Goal: Task Accomplishment & Management: Complete application form

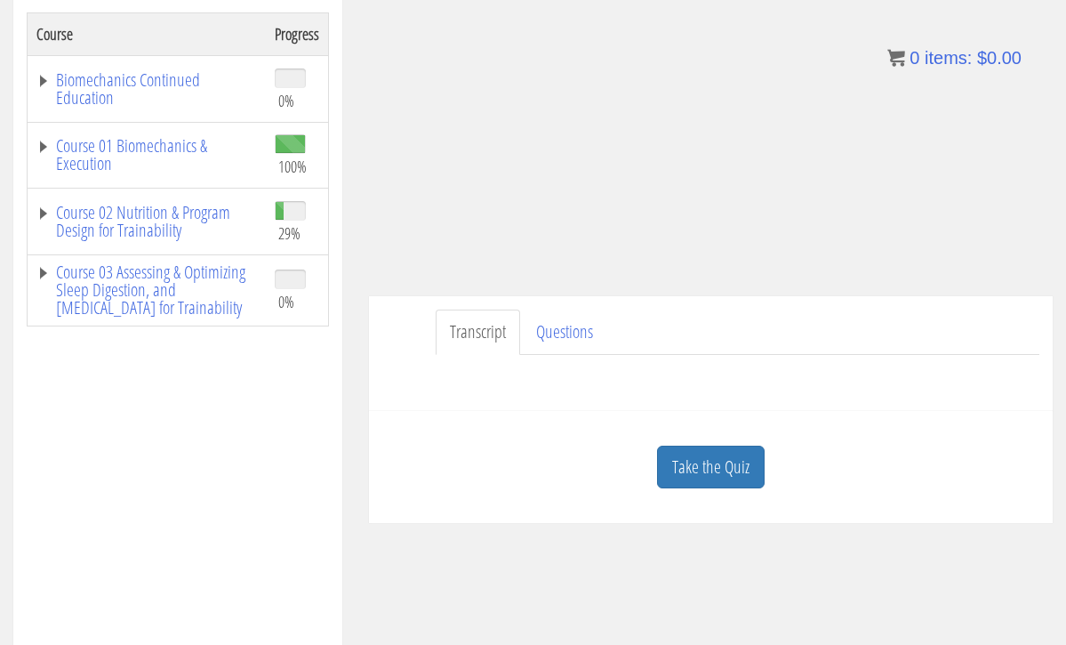
scroll to position [295, 0]
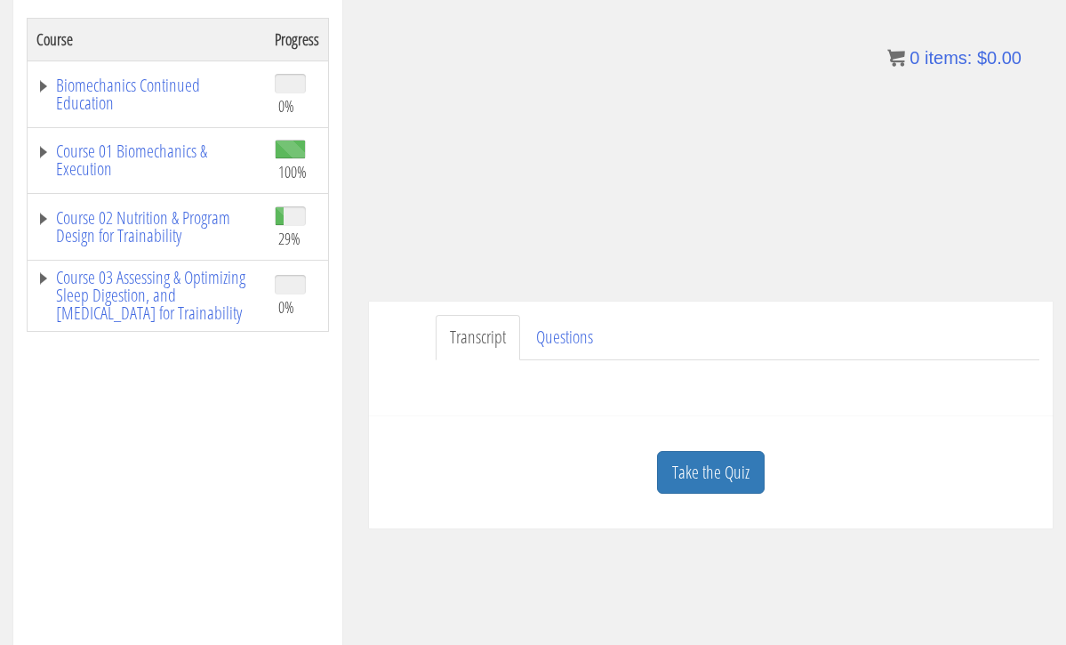
click at [699, 463] on link "Take the Quiz" at bounding box center [711, 473] width 108 height 44
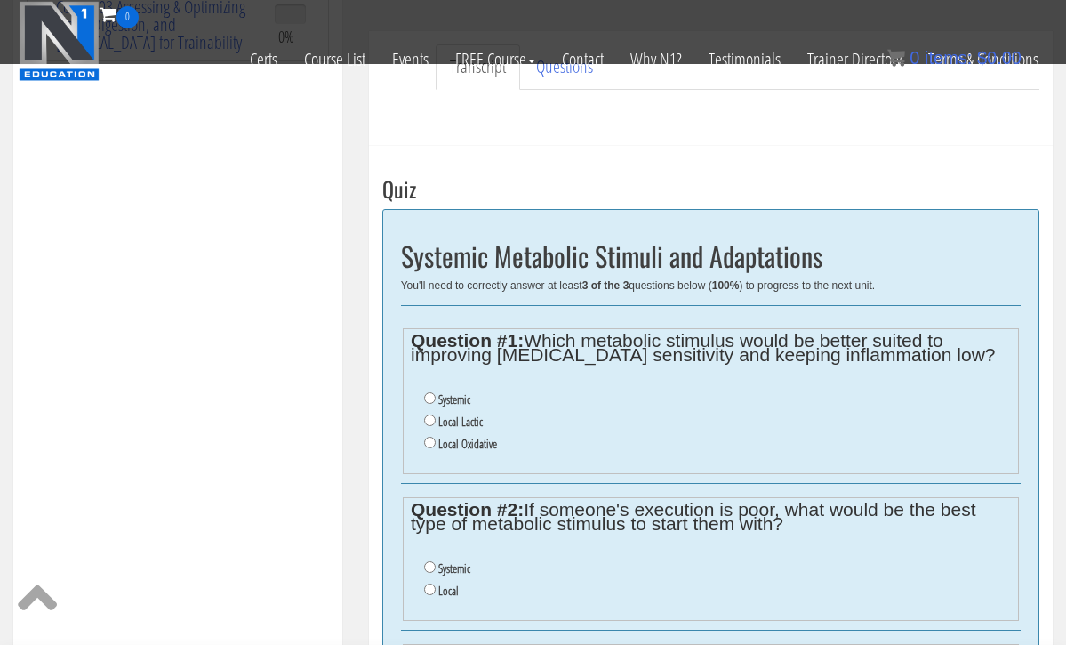
scroll to position [460, 0]
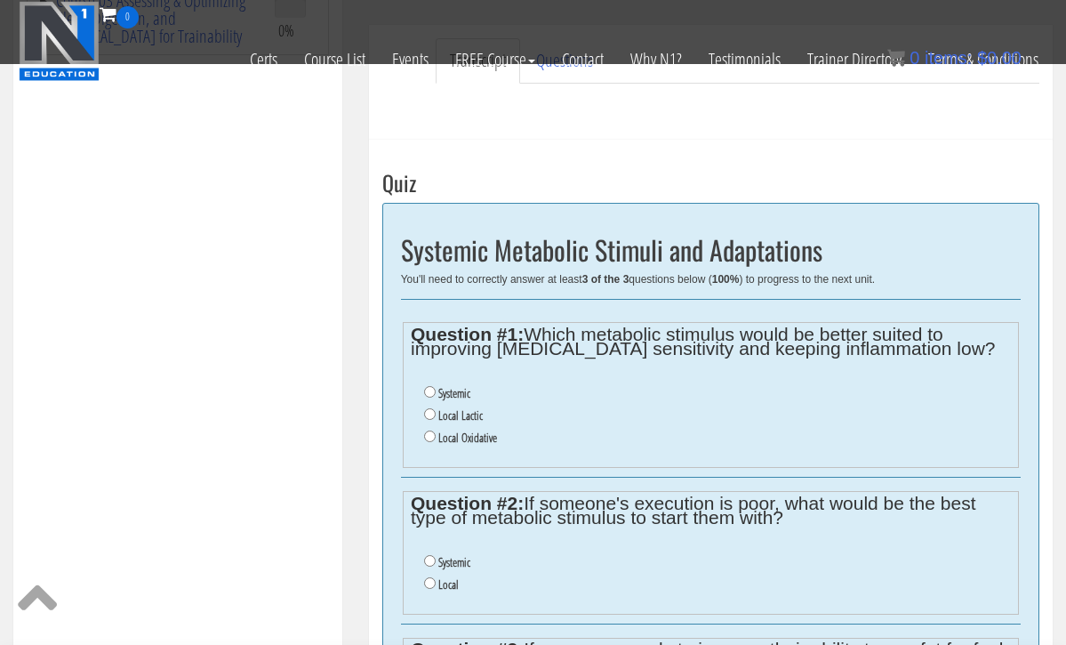
click at [429, 388] on input "Systemic" at bounding box center [430, 392] width 12 height 12
radio input "true"
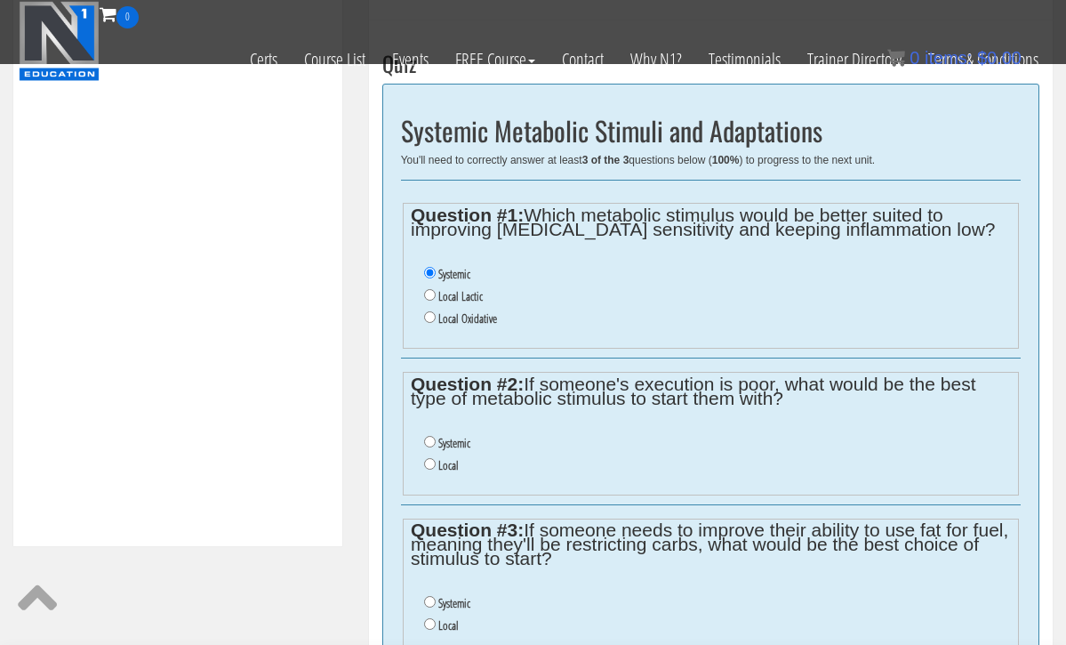
scroll to position [581, 0]
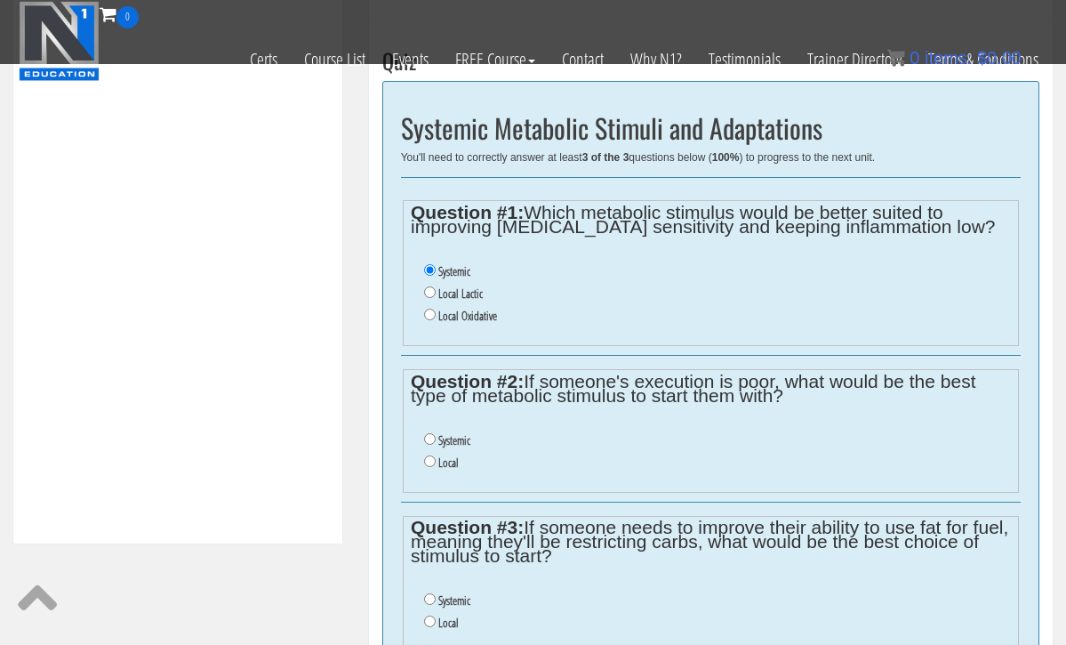
click at [430, 433] on input "Systemic" at bounding box center [430, 439] width 12 height 12
radio input "true"
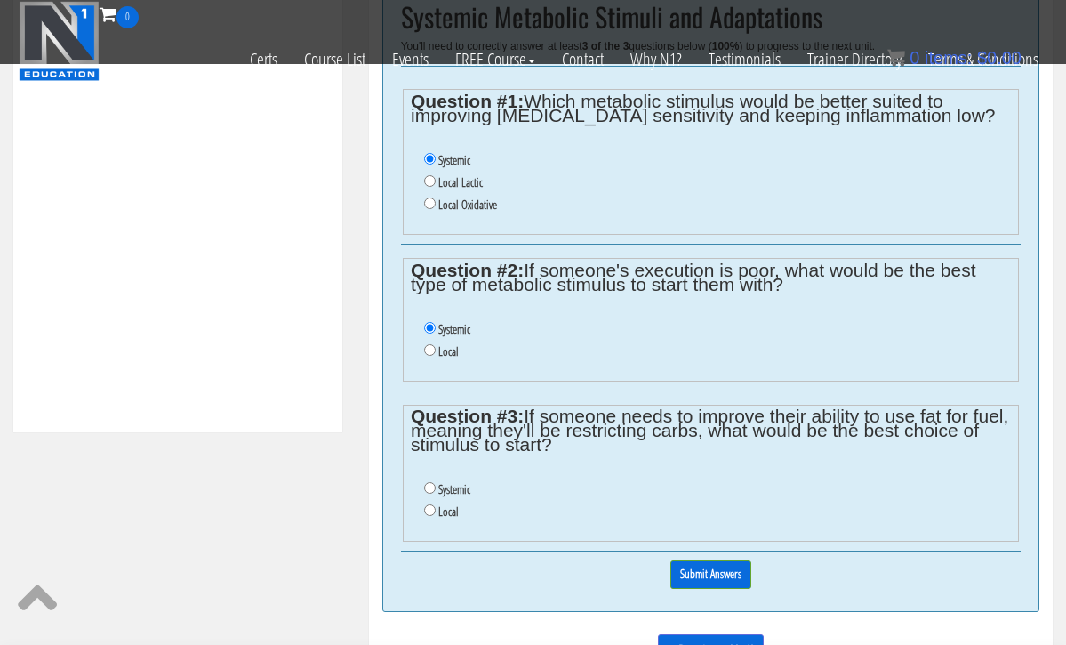
scroll to position [691, 0]
click at [430, 484] on input "Systemic" at bounding box center [430, 490] width 12 height 12
radio input "true"
click at [688, 562] on input "Submit Answers" at bounding box center [710, 576] width 81 height 28
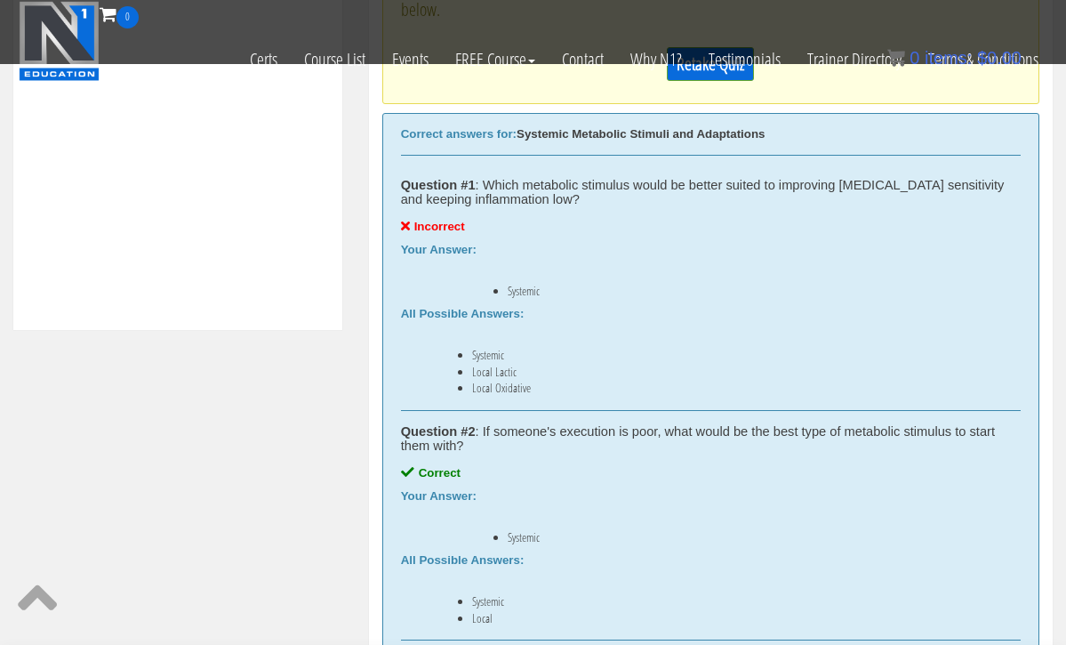
scroll to position [788, 0]
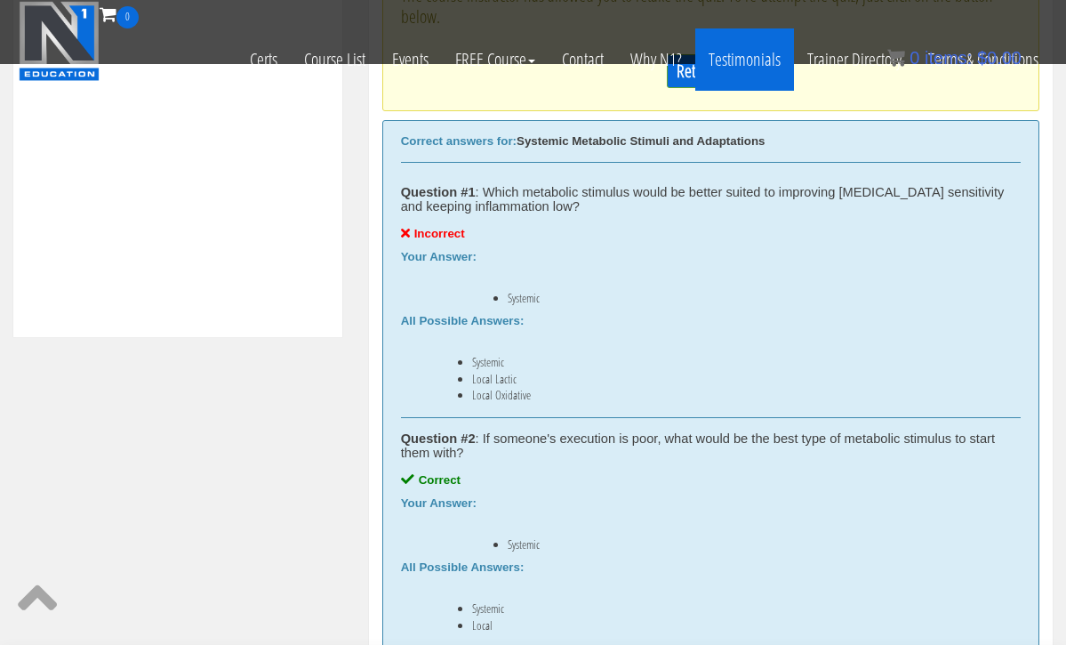
click at [724, 83] on link "Testimonials" at bounding box center [744, 59] width 99 height 62
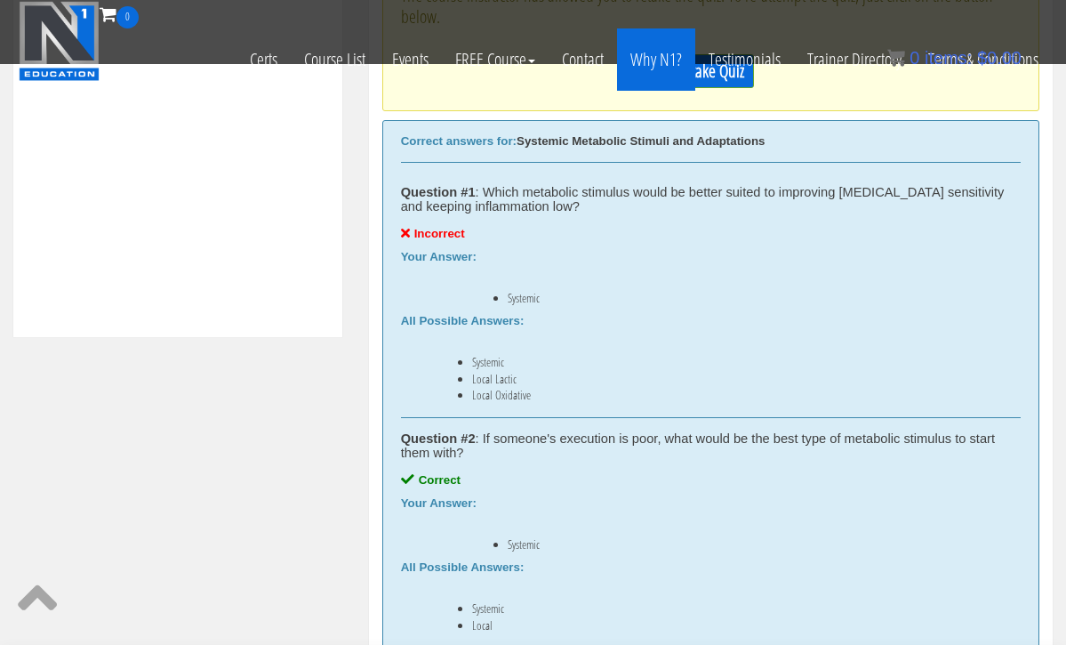
click at [678, 86] on link "Why N1?" at bounding box center [656, 59] width 78 height 62
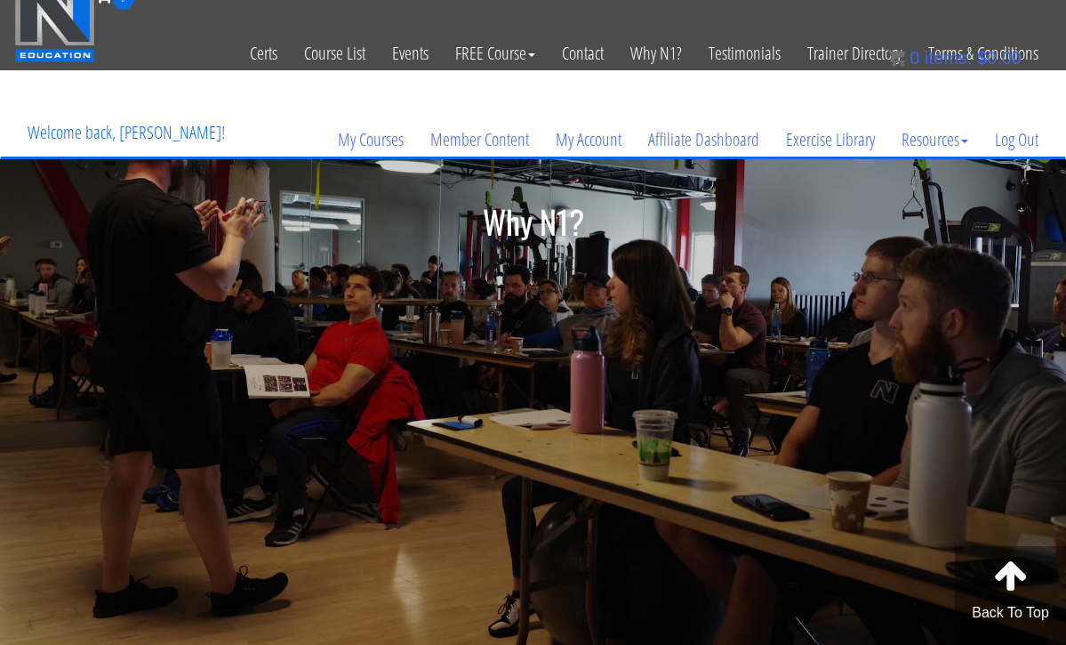
scroll to position [20, 0]
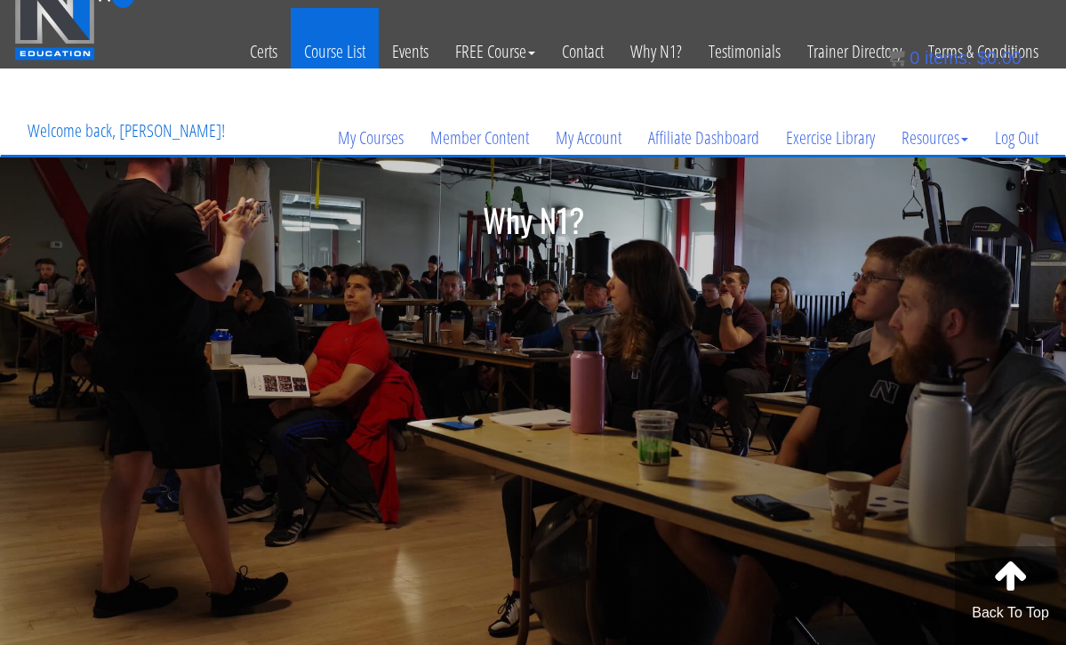
click at [317, 52] on link "Course List" at bounding box center [335, 51] width 88 height 87
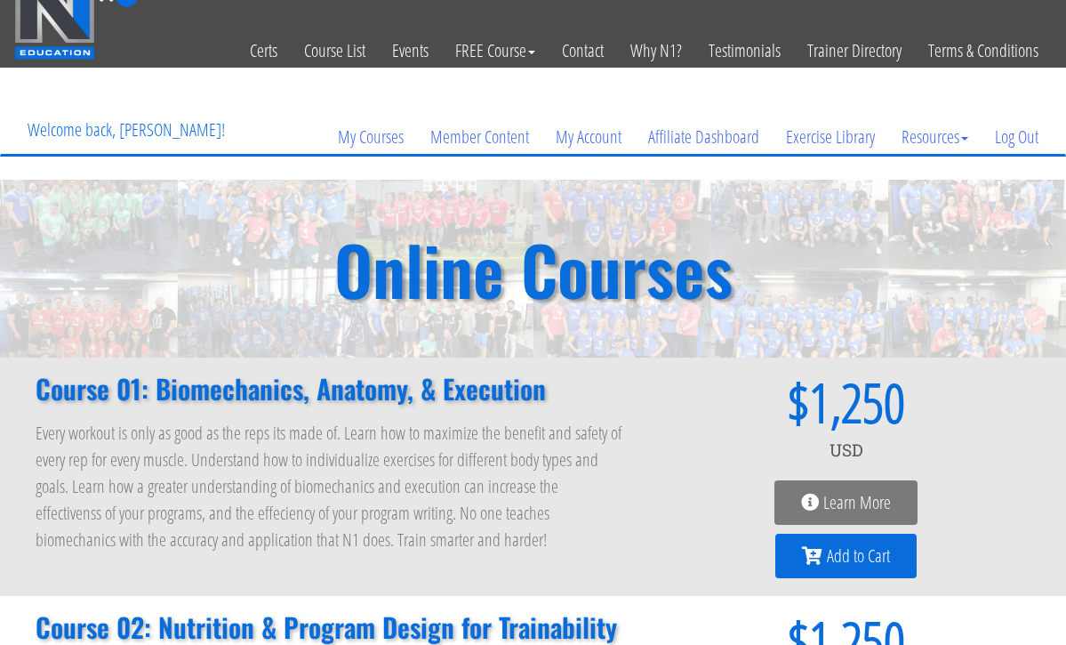
scroll to position [20, 0]
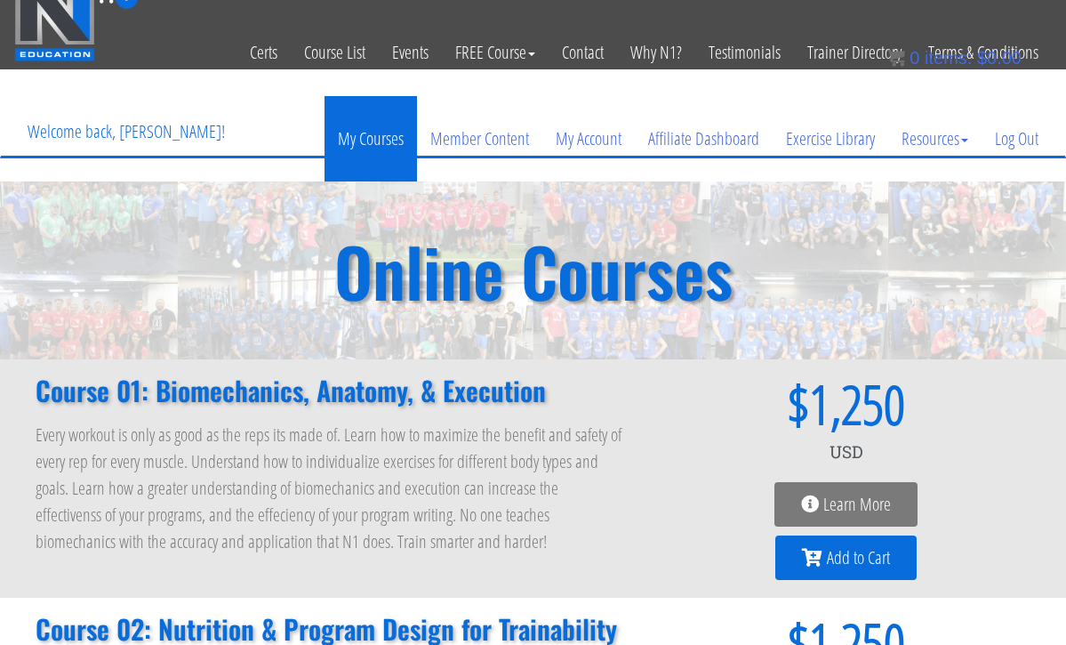
click at [380, 140] on link "My Courses" at bounding box center [371, 138] width 92 height 85
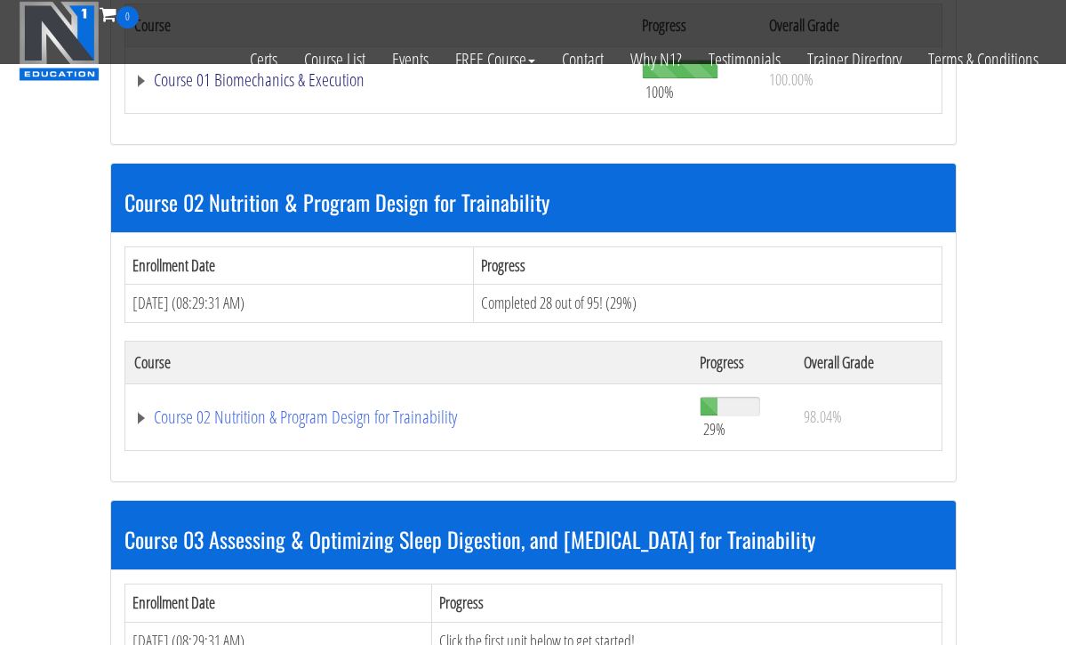
scroll to position [811, 0]
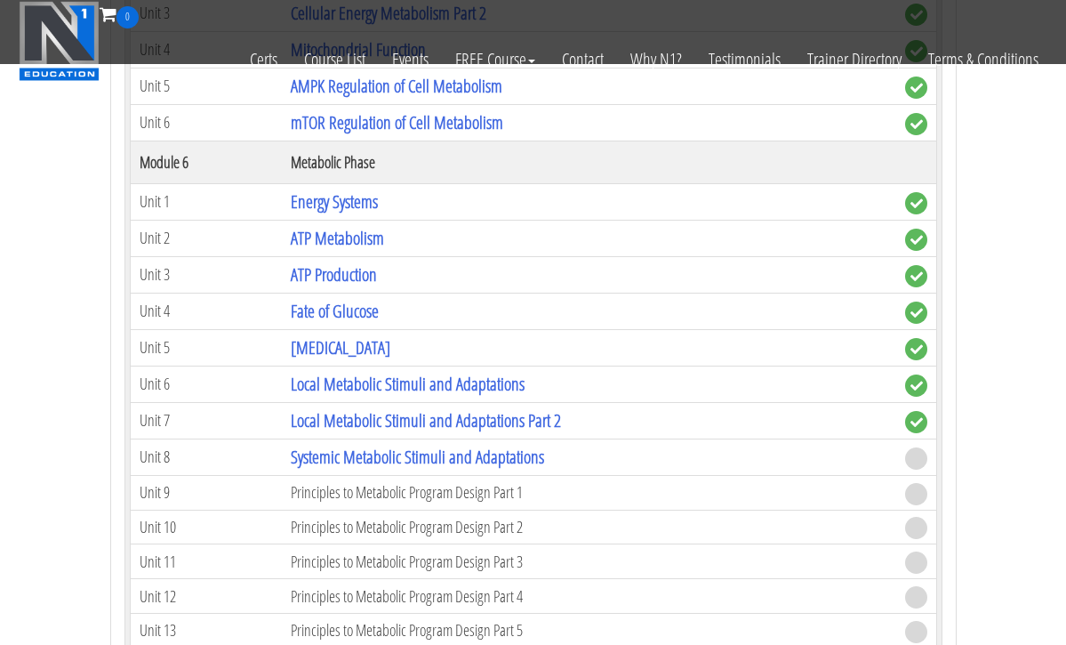
scroll to position [2056, 0]
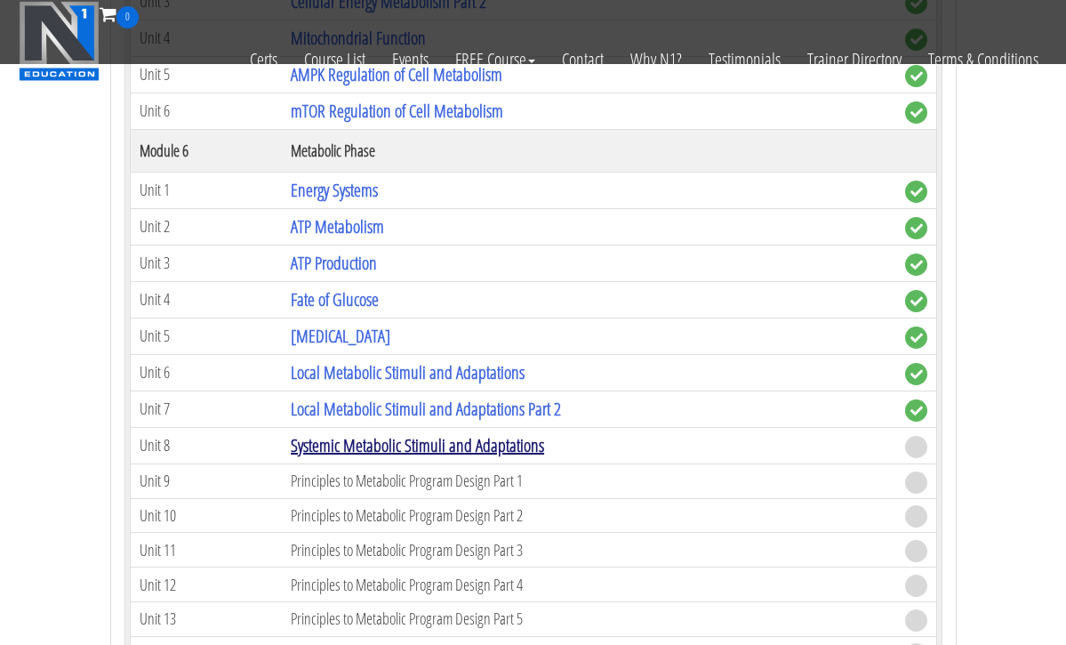
click at [356, 443] on link "Systemic Metabolic Stimuli and Adaptations" at bounding box center [417, 445] width 253 height 24
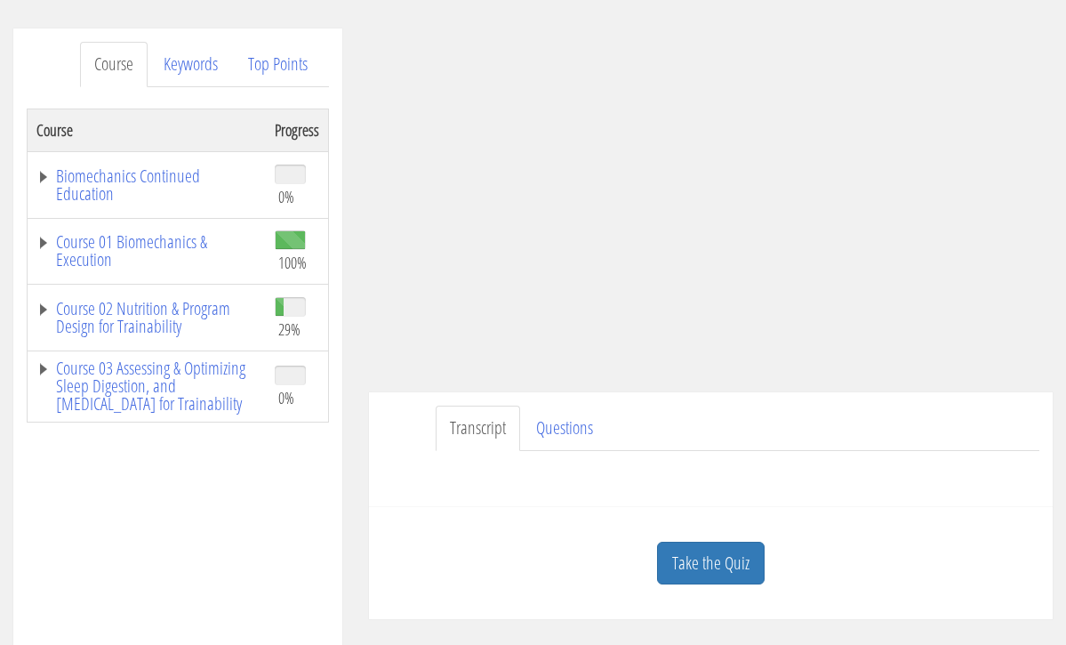
scroll to position [205, 0]
click at [747, 563] on link "Take the Quiz" at bounding box center [711, 563] width 108 height 44
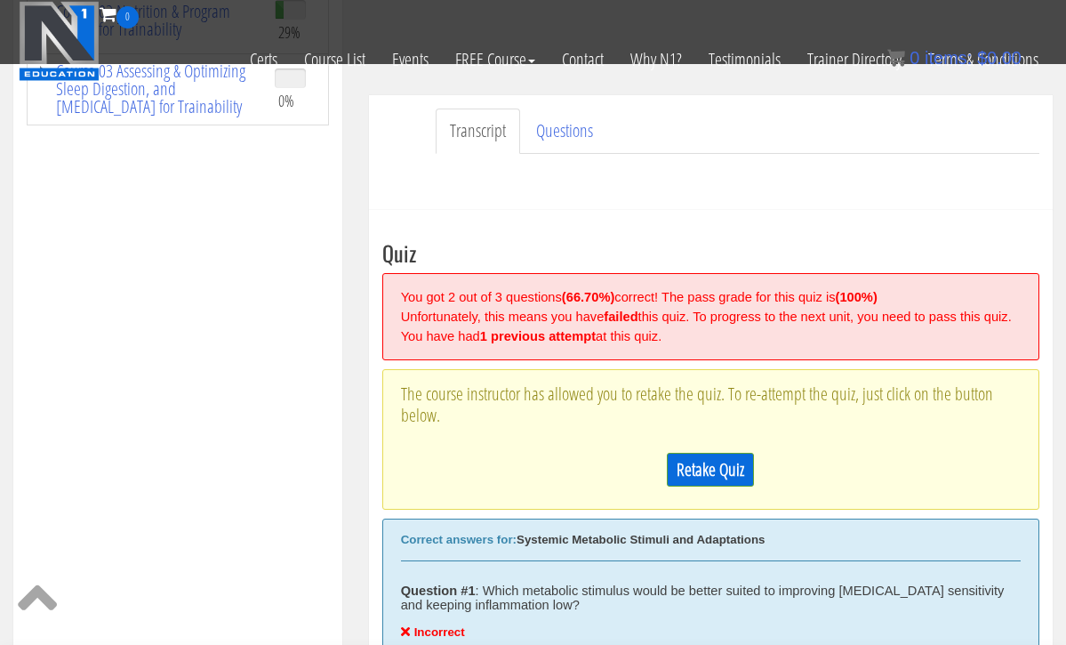
scroll to position [394, 0]
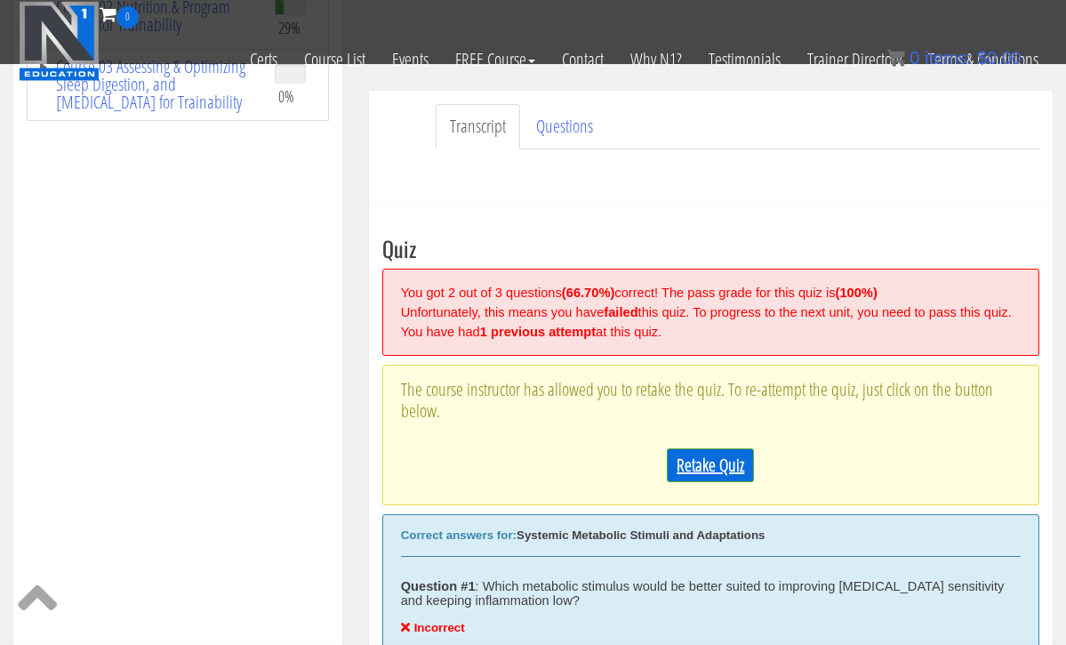
click at [750, 475] on link "Retake Quiz" at bounding box center [710, 465] width 87 height 34
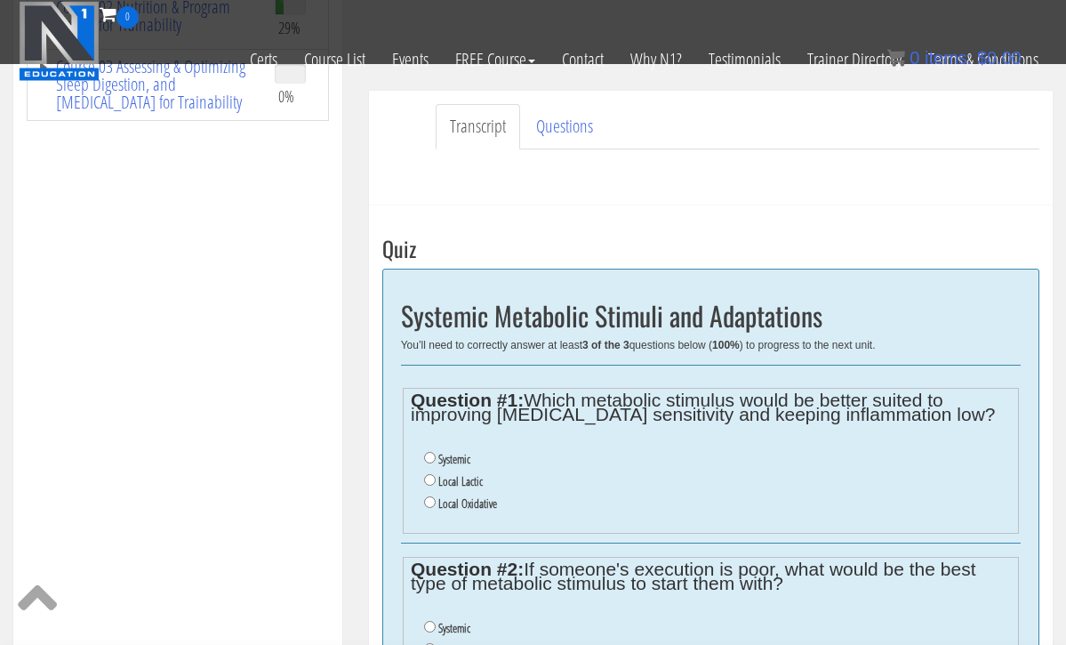
click at [432, 475] on input "Local Lactic" at bounding box center [430, 480] width 12 height 12
radio input "true"
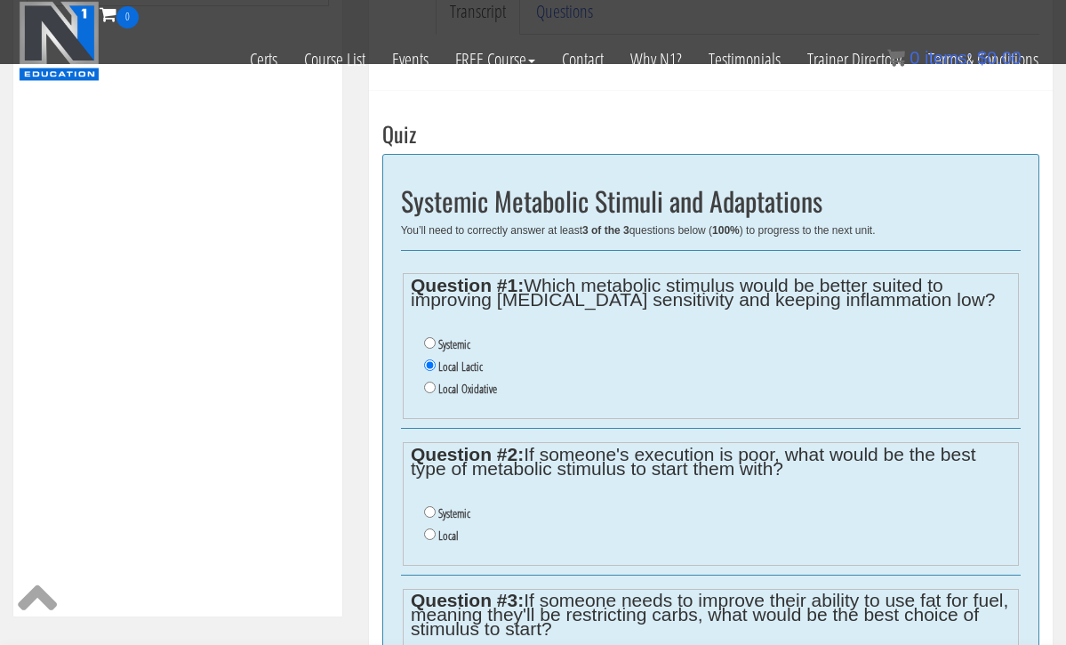
scroll to position [514, 0]
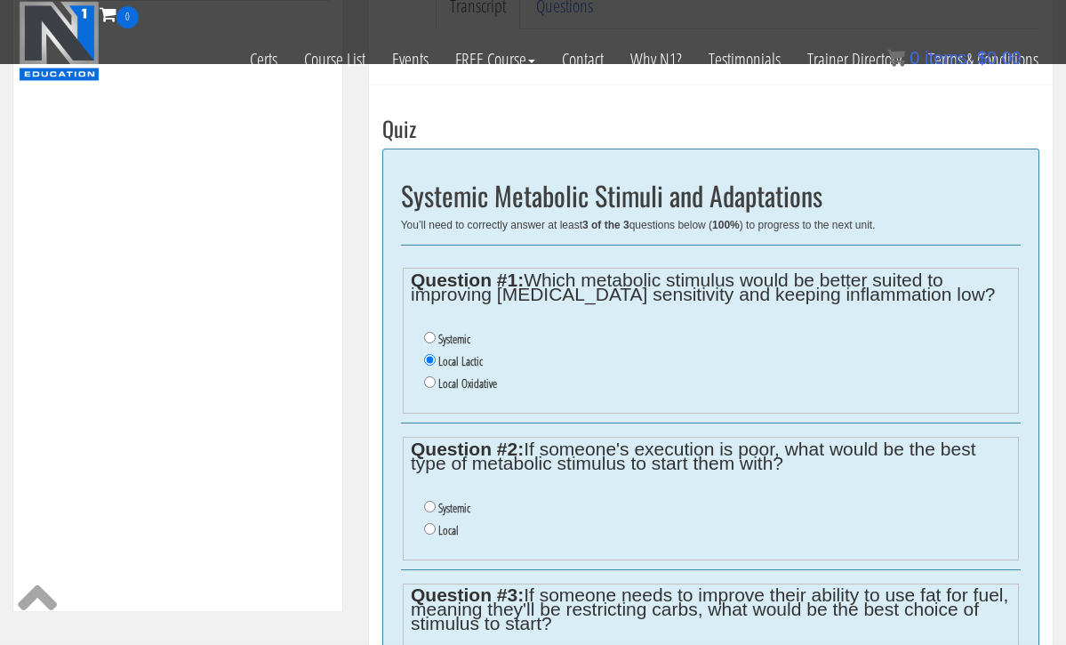
click at [432, 501] on input "Systemic" at bounding box center [430, 507] width 12 height 12
radio input "true"
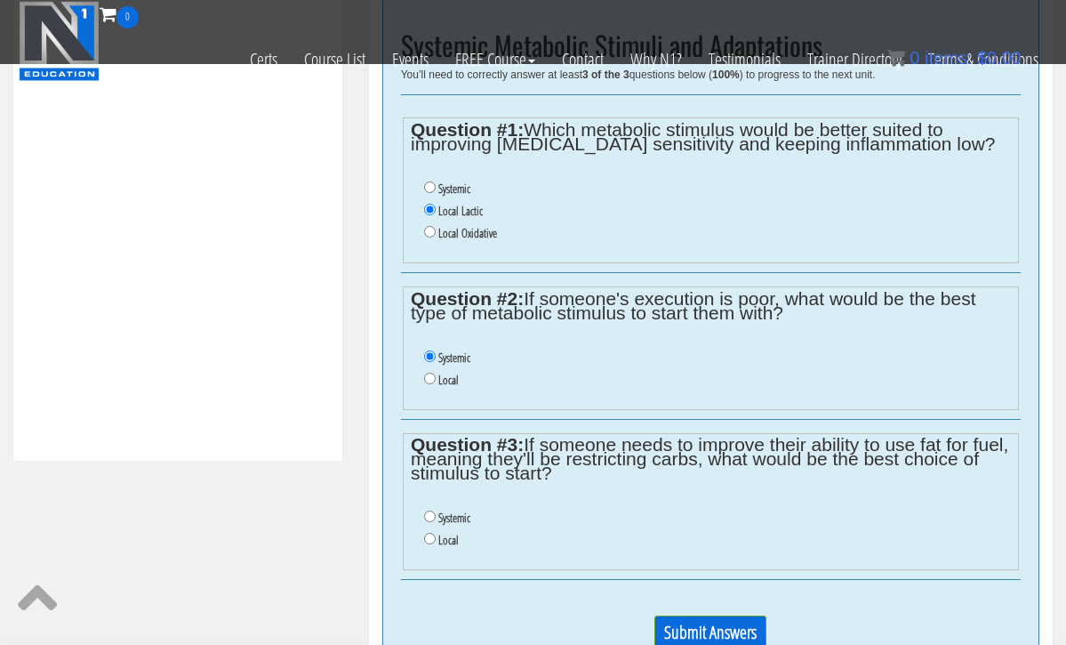
scroll to position [670, 0]
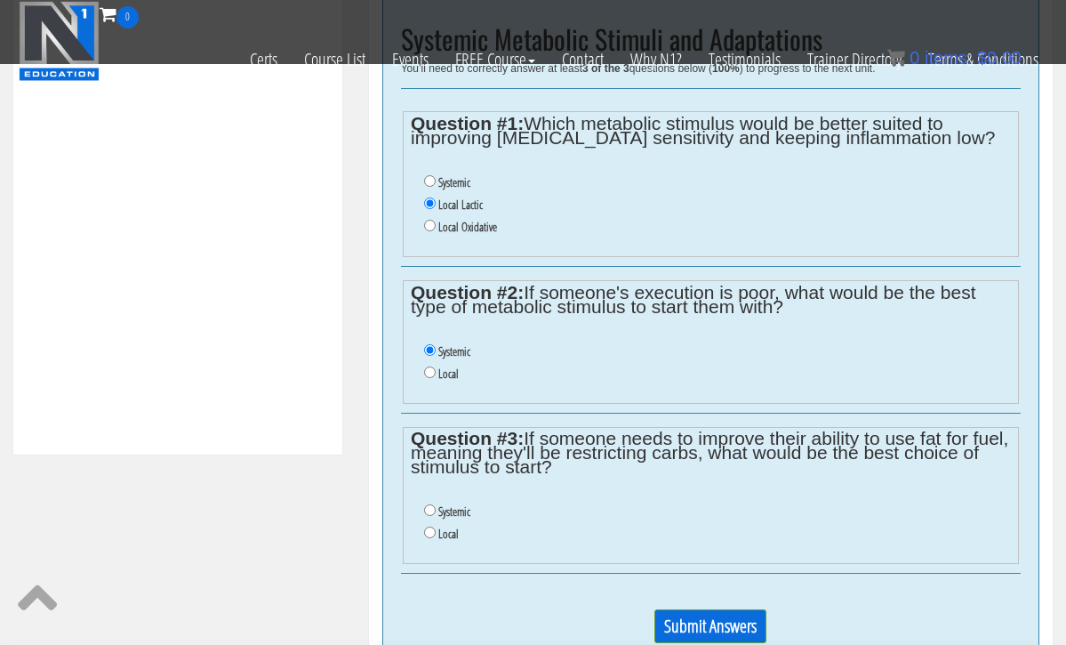
click at [429, 504] on input "Systemic" at bounding box center [430, 510] width 12 height 12
radio input "true"
click at [689, 612] on input "Submit Answers" at bounding box center [710, 626] width 112 height 34
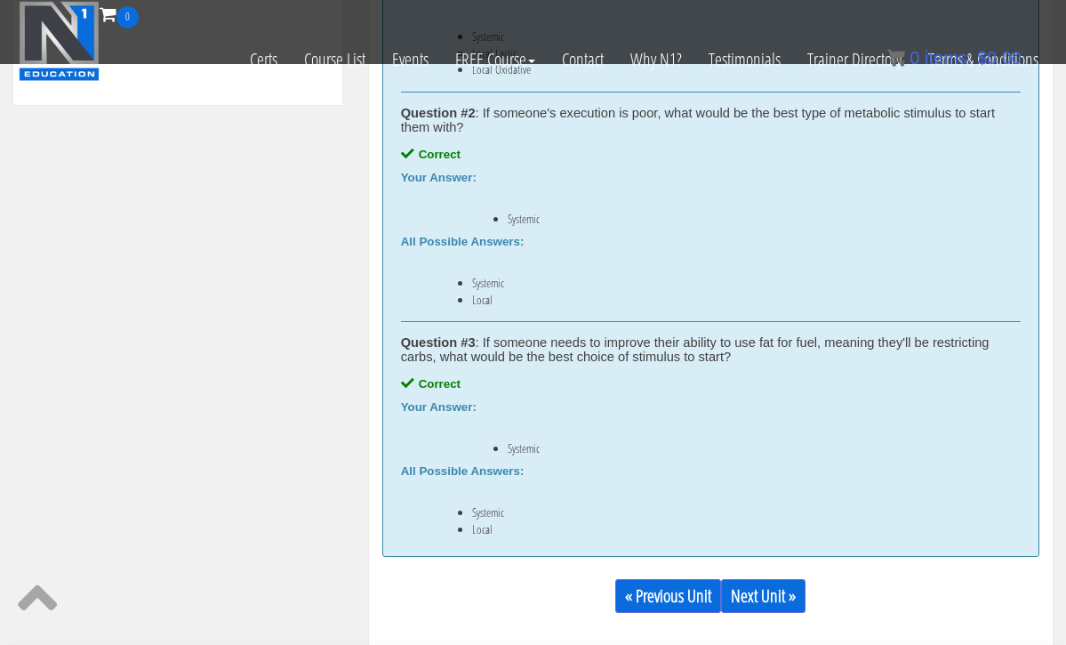
scroll to position [1018, 0]
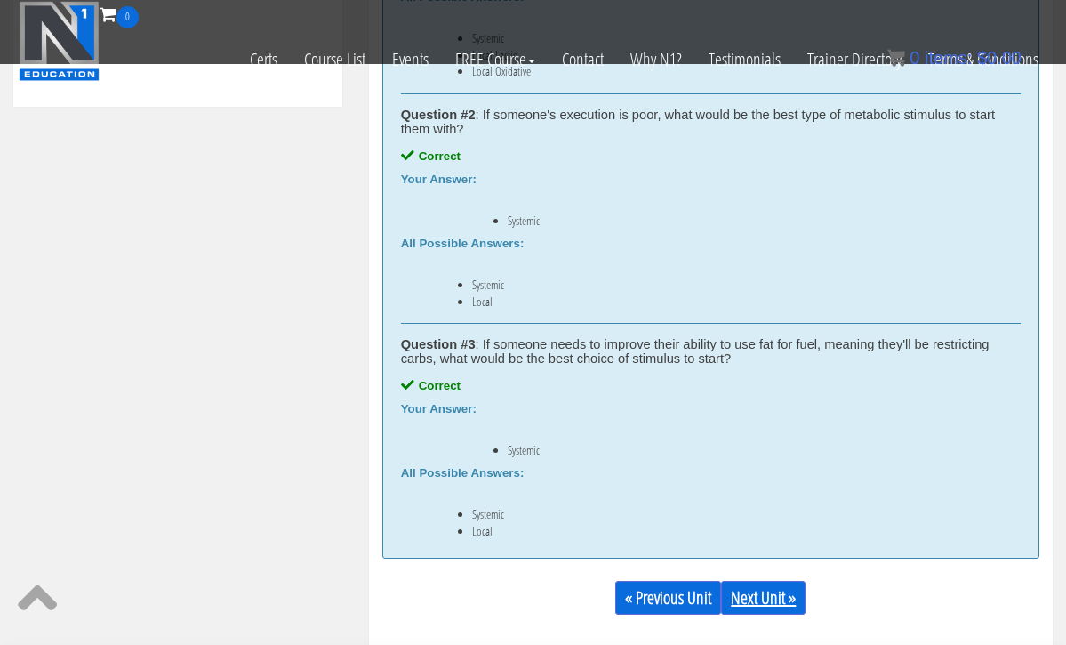
click at [742, 597] on link "Next Unit »" at bounding box center [763, 598] width 84 height 34
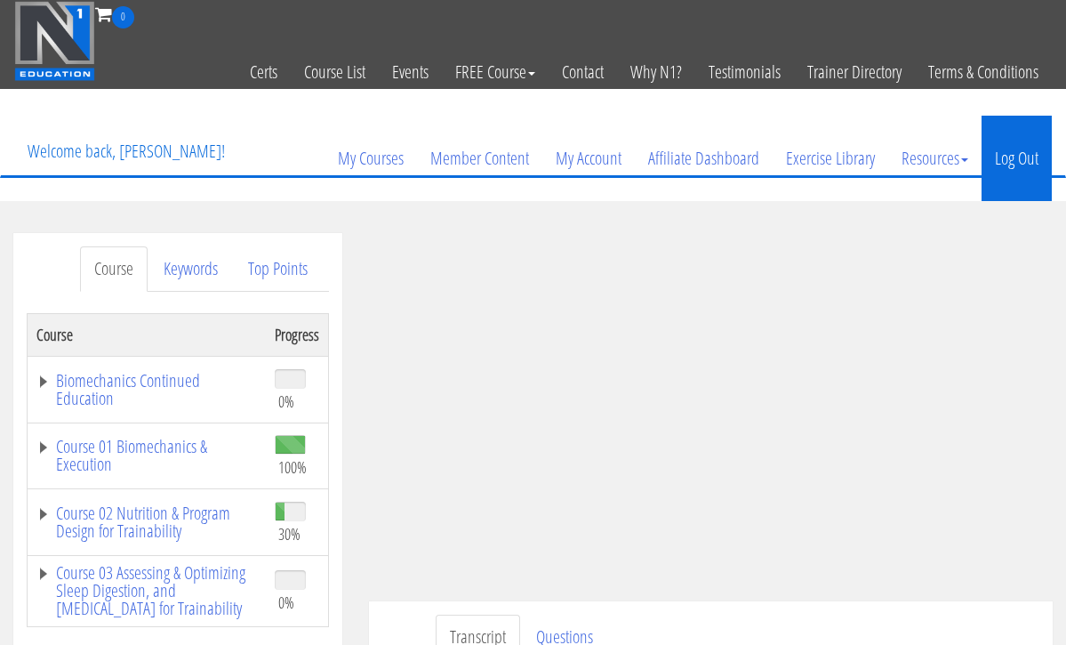
click at [1006, 164] on link "Log Out" at bounding box center [1017, 158] width 70 height 85
